Goal: Information Seeking & Learning: Understand process/instructions

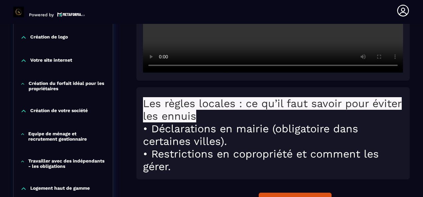
scroll to position [302, 0]
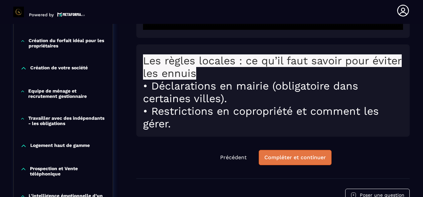
click at [281, 155] on div "Compléter et continuer" at bounding box center [295, 158] width 62 height 7
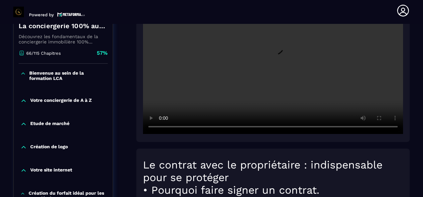
scroll to position [350, 0]
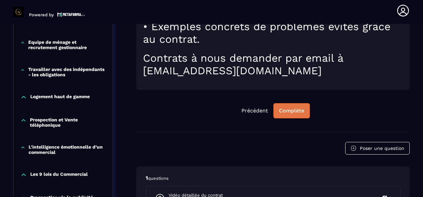
click at [299, 108] on div "Complète" at bounding box center [291, 111] width 25 height 7
click at [292, 111] on div "Continuer" at bounding box center [292, 111] width 26 height 7
click at [300, 108] on div "Continuer" at bounding box center [292, 111] width 26 height 7
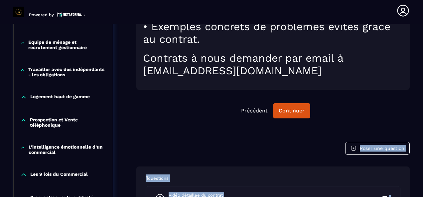
drag, startPoint x: 419, startPoint y: 118, endPoint x: 405, endPoint y: 197, distance: 80.6
click at [405, 197] on html "Powered by [PERSON_NAME] [EMAIL_ADDRESS][DOMAIN_NAME] Formations Questions Comm…" at bounding box center [211, 98] width 423 height 197
